Goal: Check status: Check status

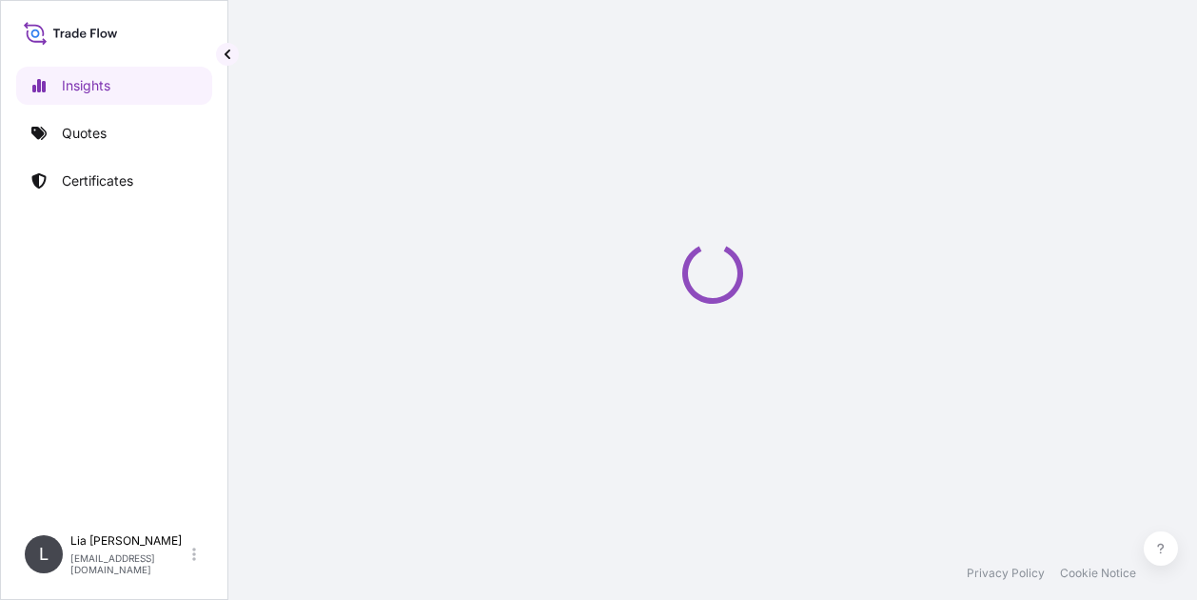
select select "2025"
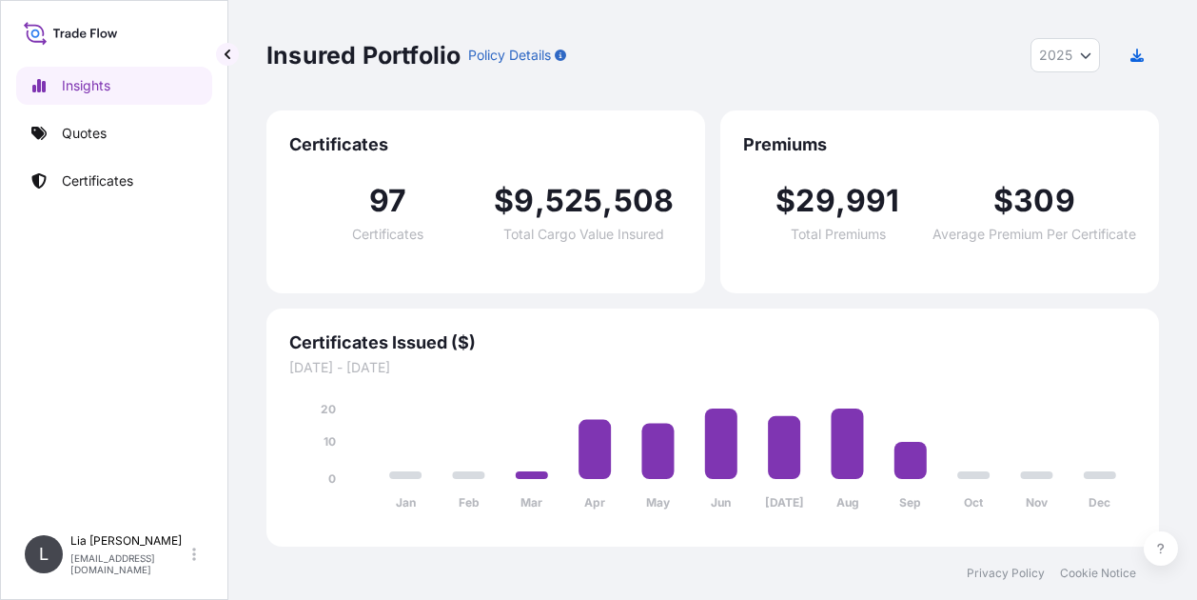
click at [616, 16] on div "Insured Portfolio Policy Details 2025 2025 2024 2023 2022" at bounding box center [713, 55] width 893 height 110
click at [111, 548] on p "[PERSON_NAME]" at bounding box center [129, 540] width 118 height 15
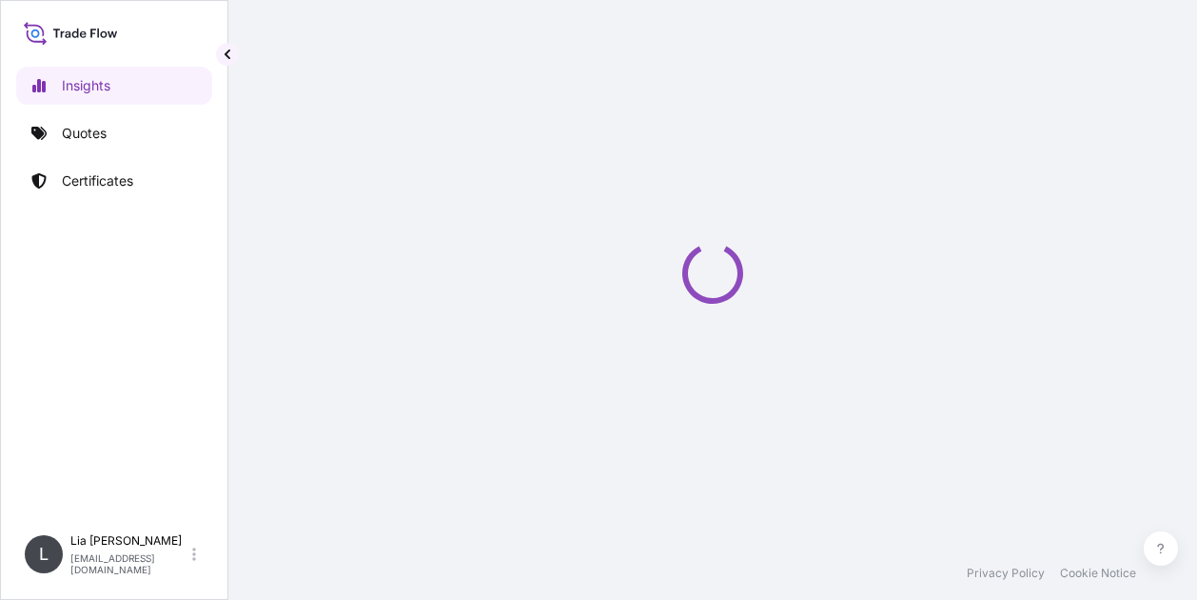
select select "2025"
